Goal: Find specific page/section: Find specific page/section

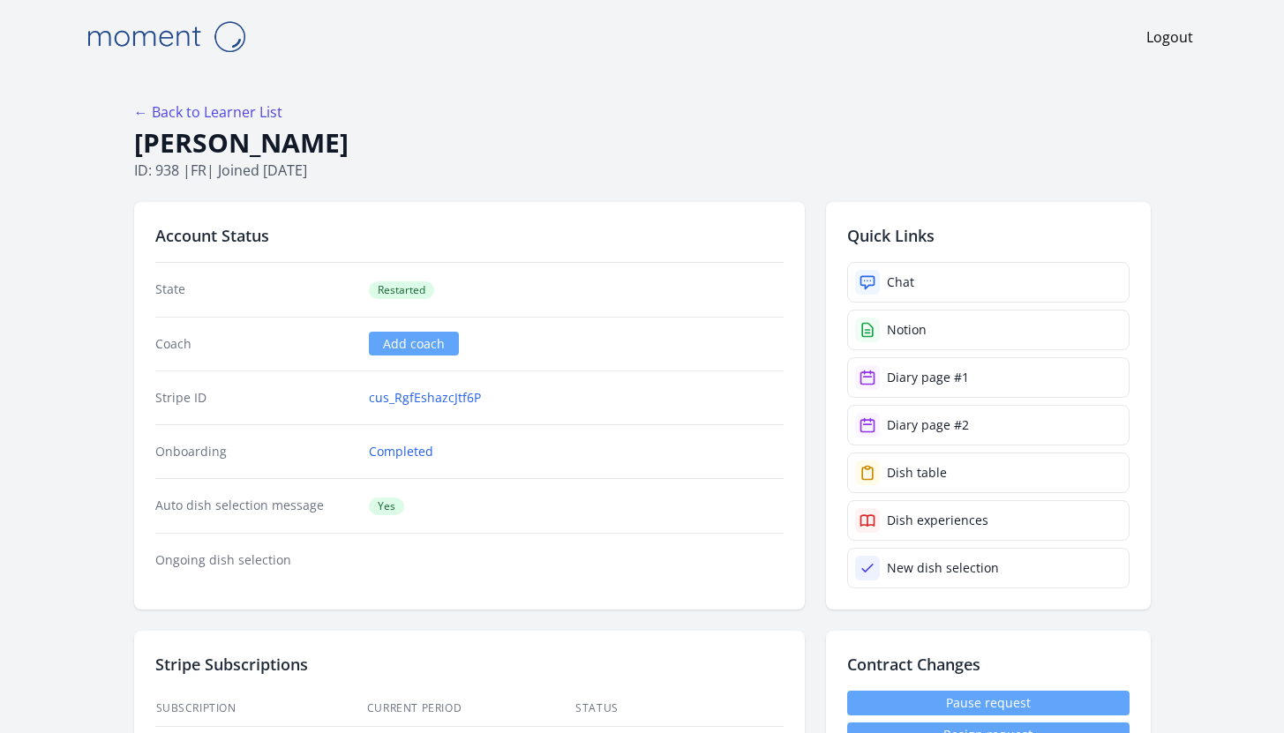
click at [133, 52] on img at bounding box center [166, 36] width 177 height 45
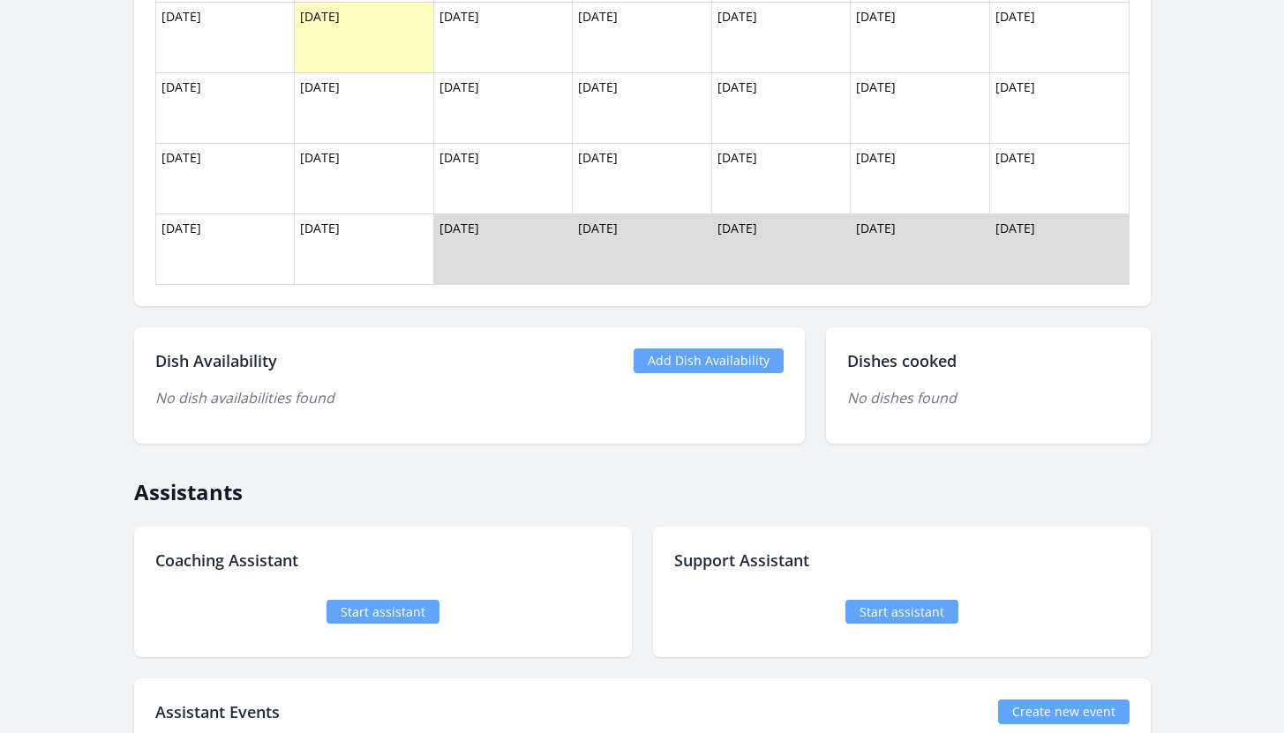
scroll to position [1405, 0]
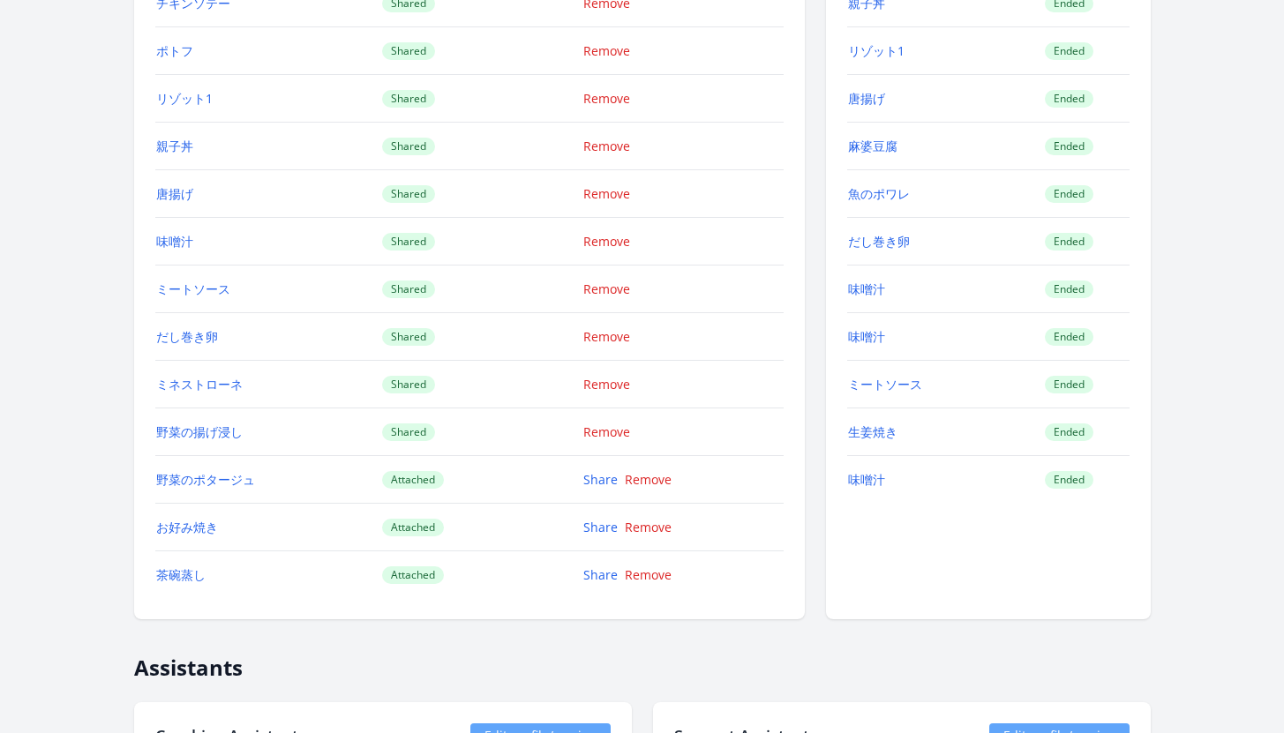
scroll to position [2831, 0]
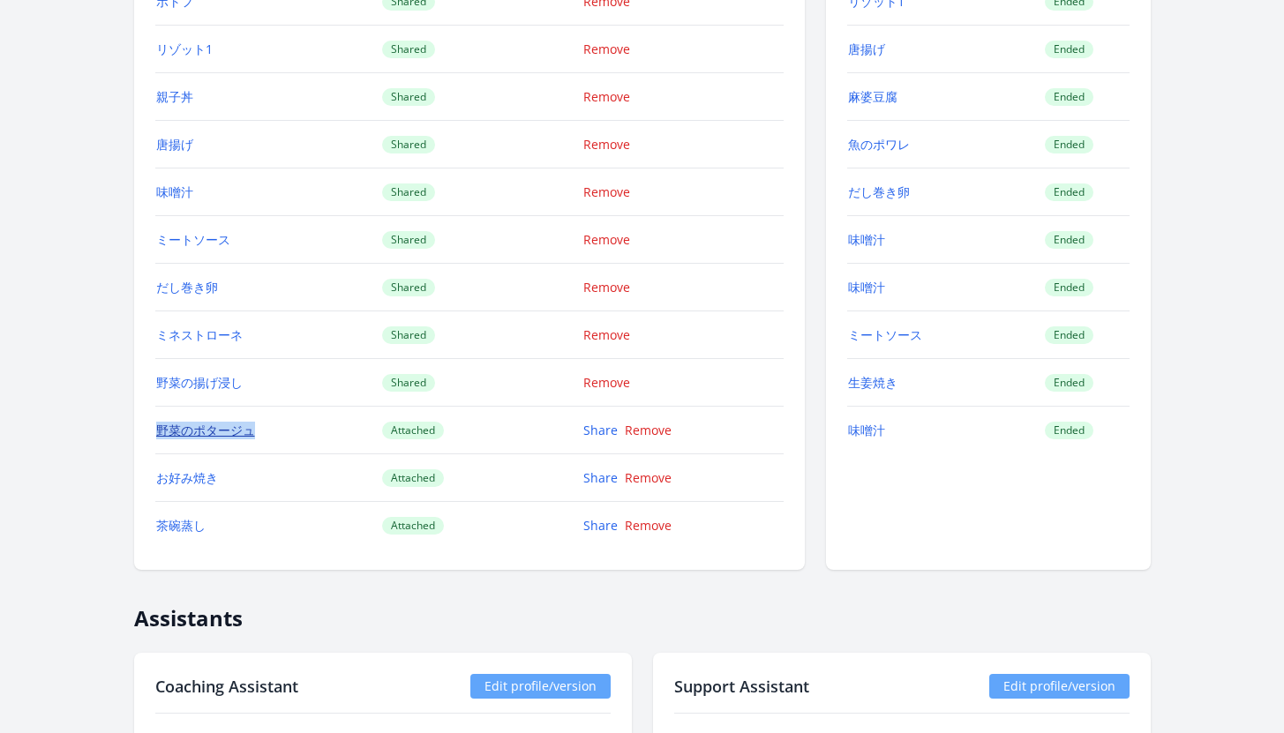
drag, startPoint x: 295, startPoint y: 426, endPoint x: 159, endPoint y: 430, distance: 136.0
click at [159, 430] on td "野菜のポタージュ" at bounding box center [268, 431] width 227 height 48
copy link "野菜のポタージュ"
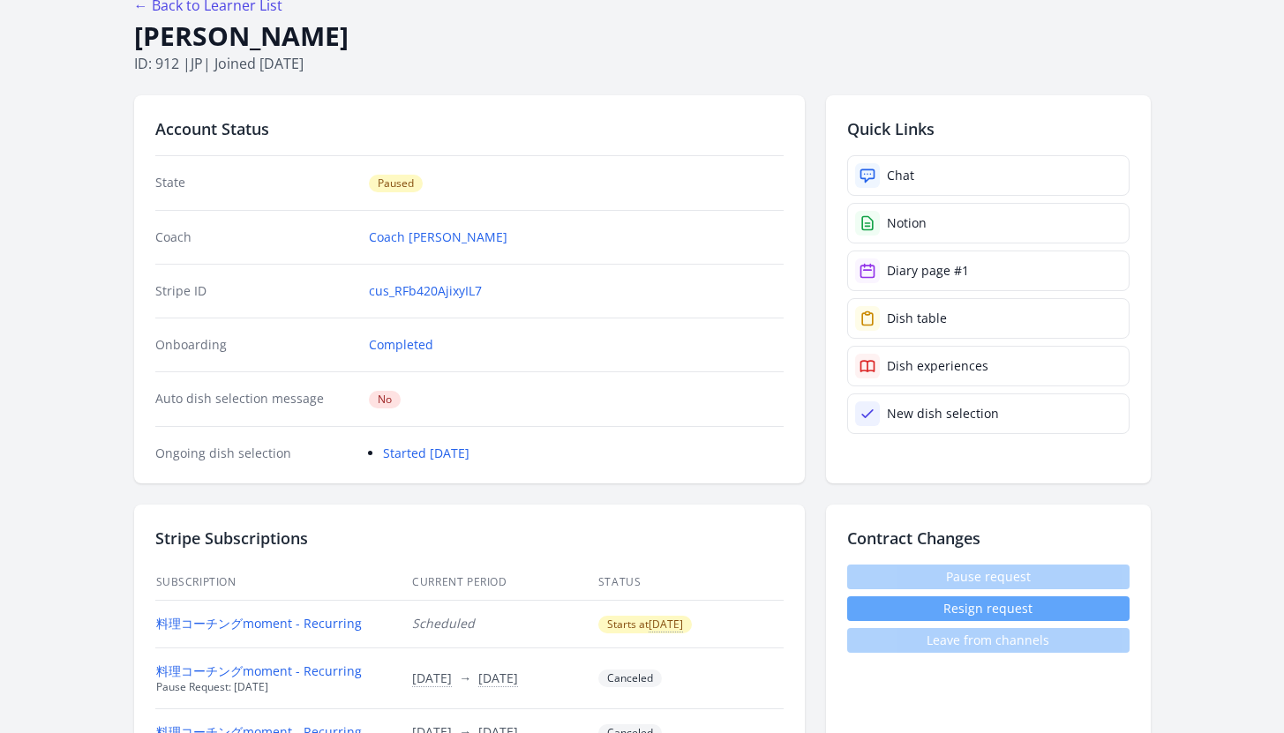
scroll to position [0, 0]
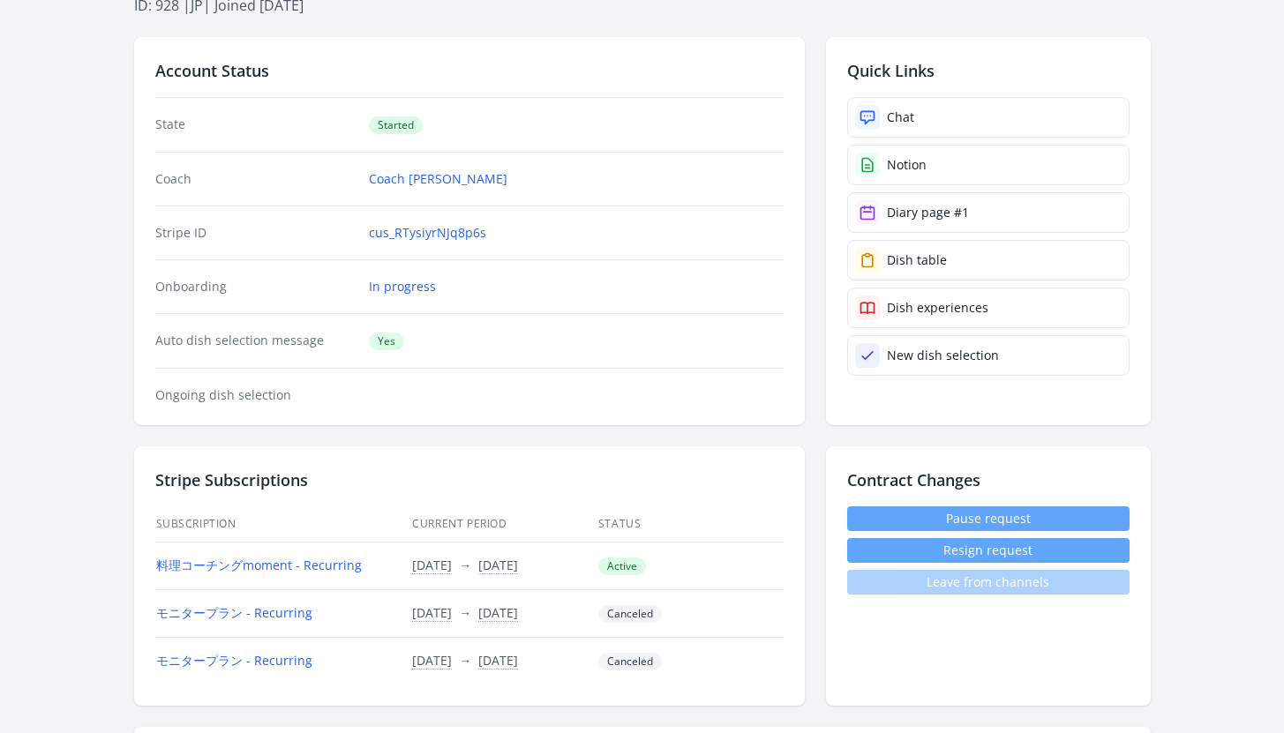
scroll to position [576, 0]
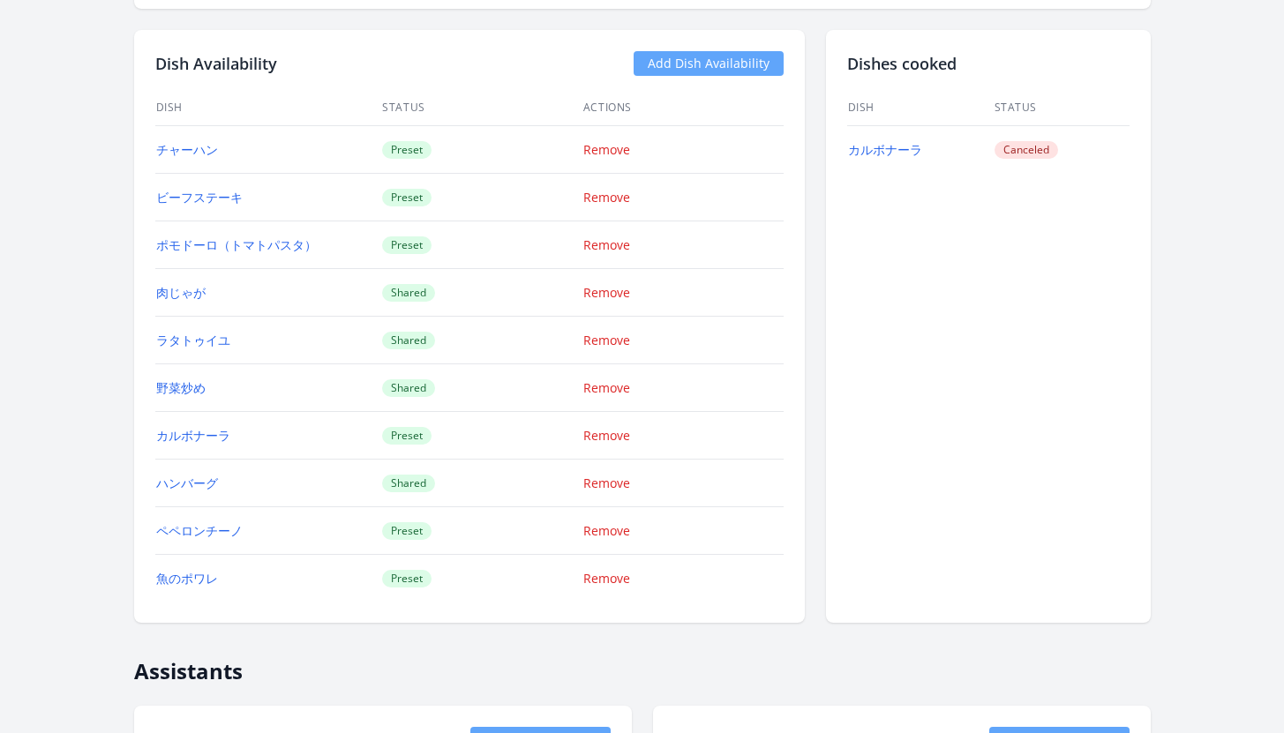
scroll to position [1689, 0]
